Goal: Transaction & Acquisition: Download file/media

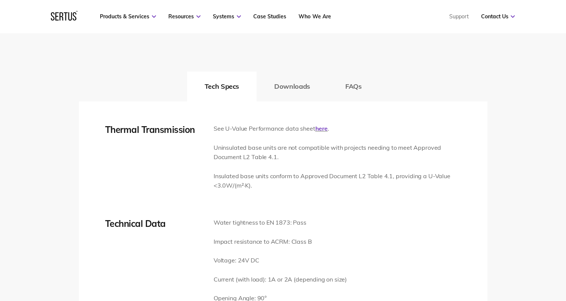
scroll to position [1085, 0]
click at [302, 83] on button "Downloads" at bounding box center [292, 85] width 71 height 30
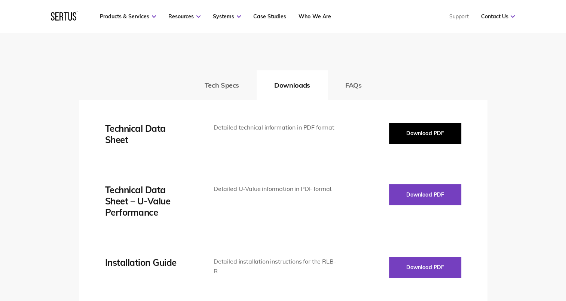
click at [411, 140] on button "Download PDF" at bounding box center [425, 133] width 72 height 21
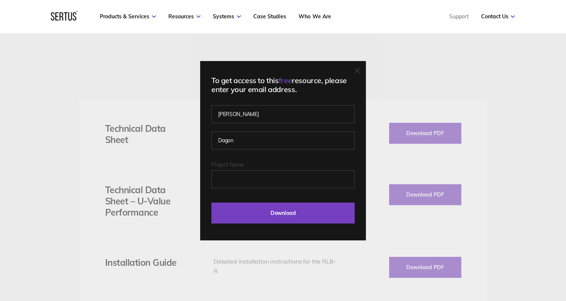
click at [359, 68] on icon at bounding box center [357, 70] width 5 height 5
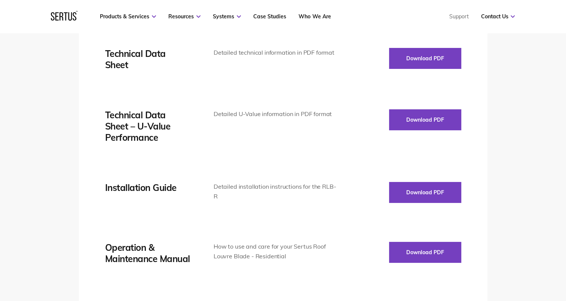
scroll to position [1310, 0]
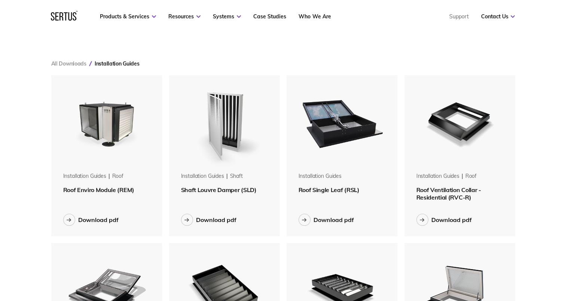
scroll to position [112, 0]
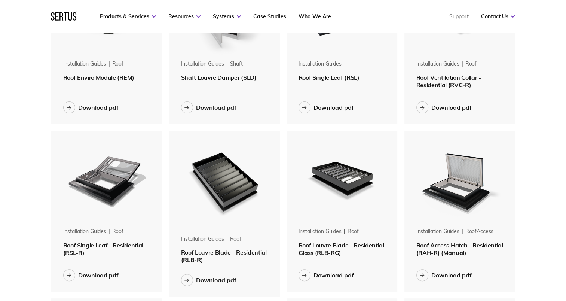
click at [211, 176] on img at bounding box center [224, 181] width 94 height 101
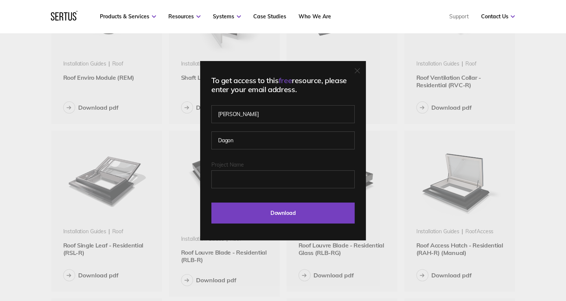
click at [360, 69] on icon at bounding box center [357, 70] width 4 height 4
